Goal: Communication & Community: Answer question/provide support

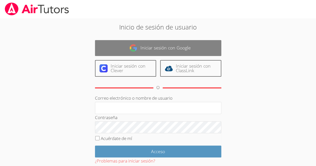
click at [132, 46] on img at bounding box center [134, 48] width 8 height 8
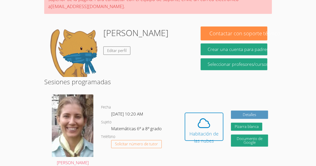
scroll to position [84, 0]
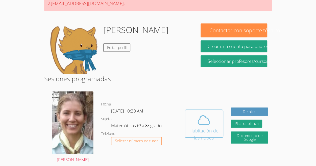
click at [193, 113] on span at bounding box center [204, 120] width 32 height 14
drag, startPoint x: 203, startPoint y: 96, endPoint x: 161, endPoint y: 61, distance: 54.8
click at [192, 113] on span at bounding box center [204, 120] width 32 height 14
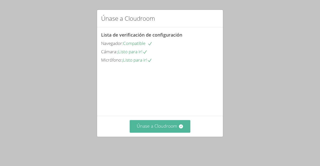
click at [157, 129] on font "Únase a Cloudroom" at bounding box center [157, 126] width 40 height 6
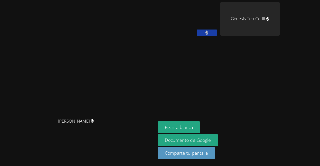
click at [197, 33] on button at bounding box center [207, 33] width 20 height 6
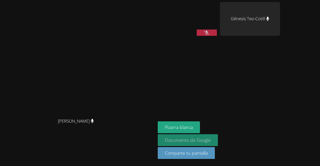
click at [174, 145] on link "Documento de Google" at bounding box center [188, 141] width 60 height 12
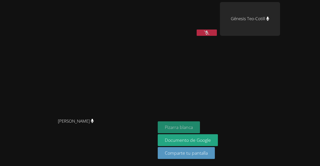
drag, startPoint x: 174, startPoint y: 124, endPoint x: 161, endPoint y: 131, distance: 14.5
click at [165, 131] on font "Pizarra blanca" at bounding box center [179, 127] width 28 height 6
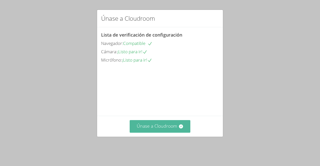
click at [161, 129] on font "Únase a Cloudroom" at bounding box center [157, 126] width 40 height 6
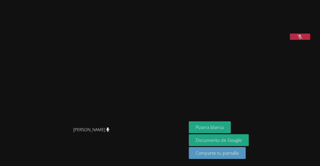
drag, startPoint x: 247, startPoint y: 32, endPoint x: 220, endPoint y: 112, distance: 85.0
click at [220, 112] on aside "[PERSON_NAME] [PERSON_NAME] blanca Documento de Google Comparte tu pantalla" at bounding box center [250, 83] width 126 height 166
click at [300, 40] on button at bounding box center [300, 37] width 20 height 6
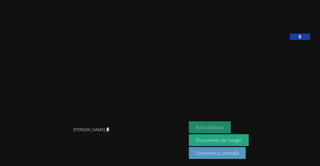
click at [219, 129] on font "Pizarra blanca" at bounding box center [210, 127] width 28 height 6
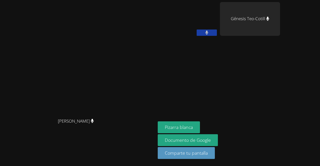
click at [217, 32] on button at bounding box center [207, 33] width 20 height 6
click at [214, 16] on video at bounding box center [188, 19] width 60 height 34
click at [129, 69] on video at bounding box center [78, 72] width 152 height 85
click at [24, 10] on div "[PERSON_NAME] [PERSON_NAME]" at bounding box center [78, 83] width 152 height 162
click at [213, 29] on video at bounding box center [188, 19] width 60 height 34
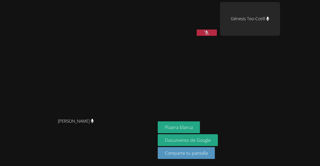
click at [280, 25] on div "Génesis Teo-Cotill" at bounding box center [250, 19] width 60 height 34
click at [217, 32] on button at bounding box center [207, 33] width 20 height 6
click at [217, 31] on button at bounding box center [207, 33] width 20 height 6
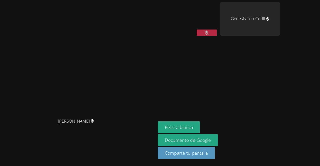
click at [217, 31] on button at bounding box center [207, 33] width 20 height 6
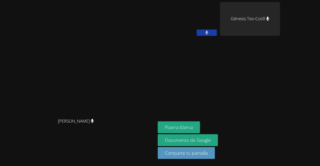
click at [217, 31] on button at bounding box center [207, 33] width 20 height 6
click at [217, 34] on button at bounding box center [207, 33] width 20 height 6
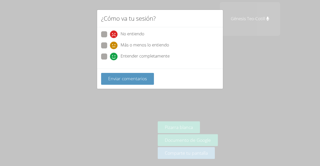
click at [110, 60] on span at bounding box center [110, 60] width 0 height 0
click at [110, 56] on input "Entender completamente" at bounding box center [112, 56] width 4 height 4
radio input "true"
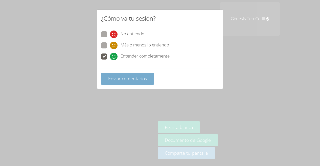
click at [120, 78] on font "Enviar comentarios" at bounding box center [127, 79] width 39 height 6
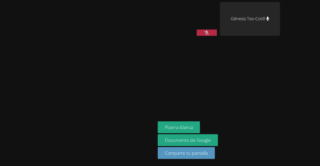
click at [217, 33] on button at bounding box center [207, 33] width 20 height 6
click at [217, 35] on button at bounding box center [207, 33] width 20 height 6
